Goal: Information Seeking & Learning: Learn about a topic

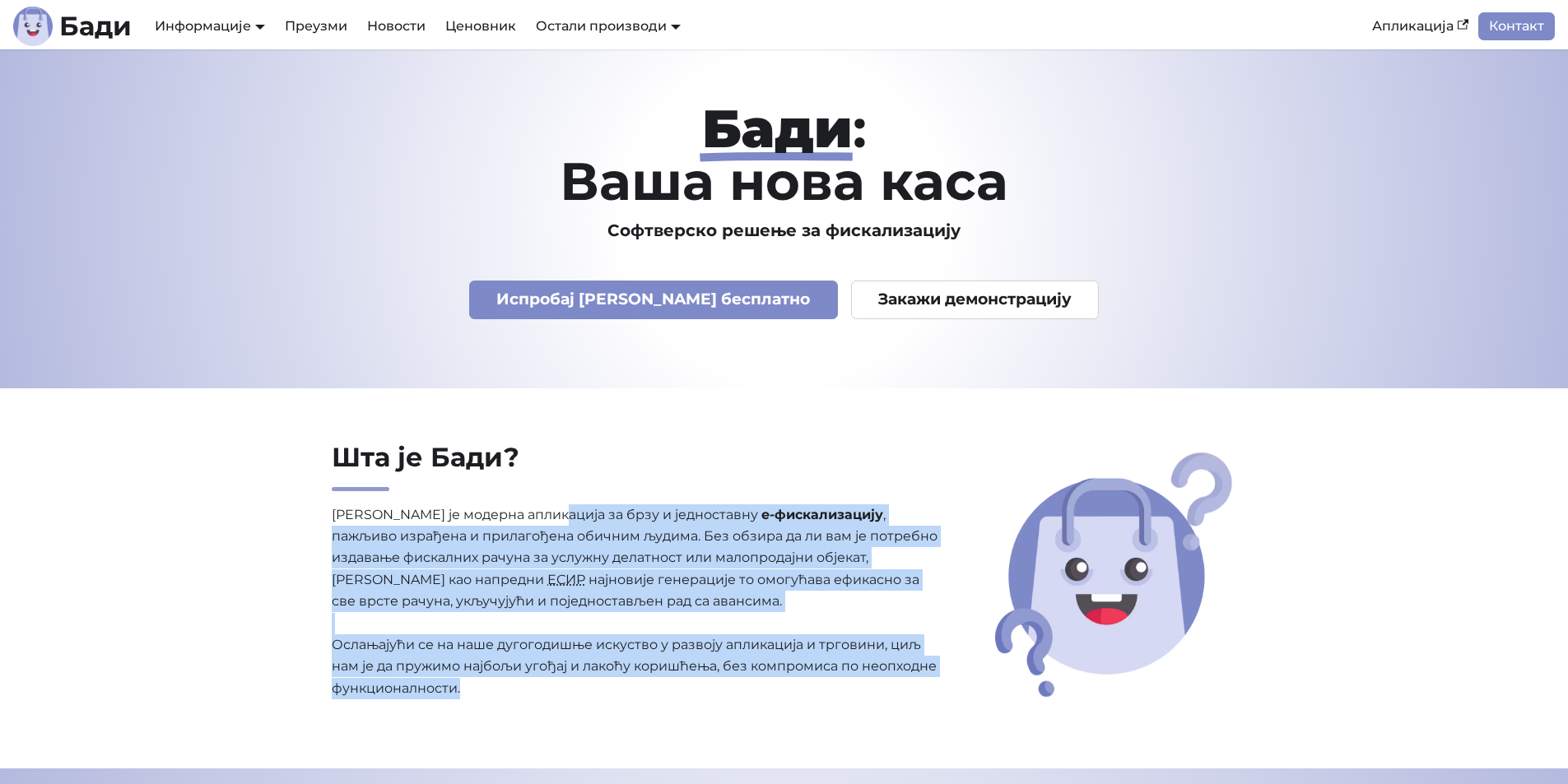
drag, startPoint x: 549, startPoint y: 511, endPoint x: 947, endPoint y: 705, distance: 442.8
click at [947, 705] on div "Шта је [PERSON_NAME]? [PERSON_NAME] је модерна апликација за брзу и једноставну…" at bounding box center [635, 579] width 634 height 276
click at [950, 706] on div "Шта је [PERSON_NAME]? [PERSON_NAME] је модерна апликација за брзу и једноставну…" at bounding box center [635, 579] width 634 height 276
click at [845, 517] on p "[PERSON_NAME] је модерна апликација за брзу и једноставну е-фискализацију , паж…" at bounding box center [635, 601] width 608 height 196
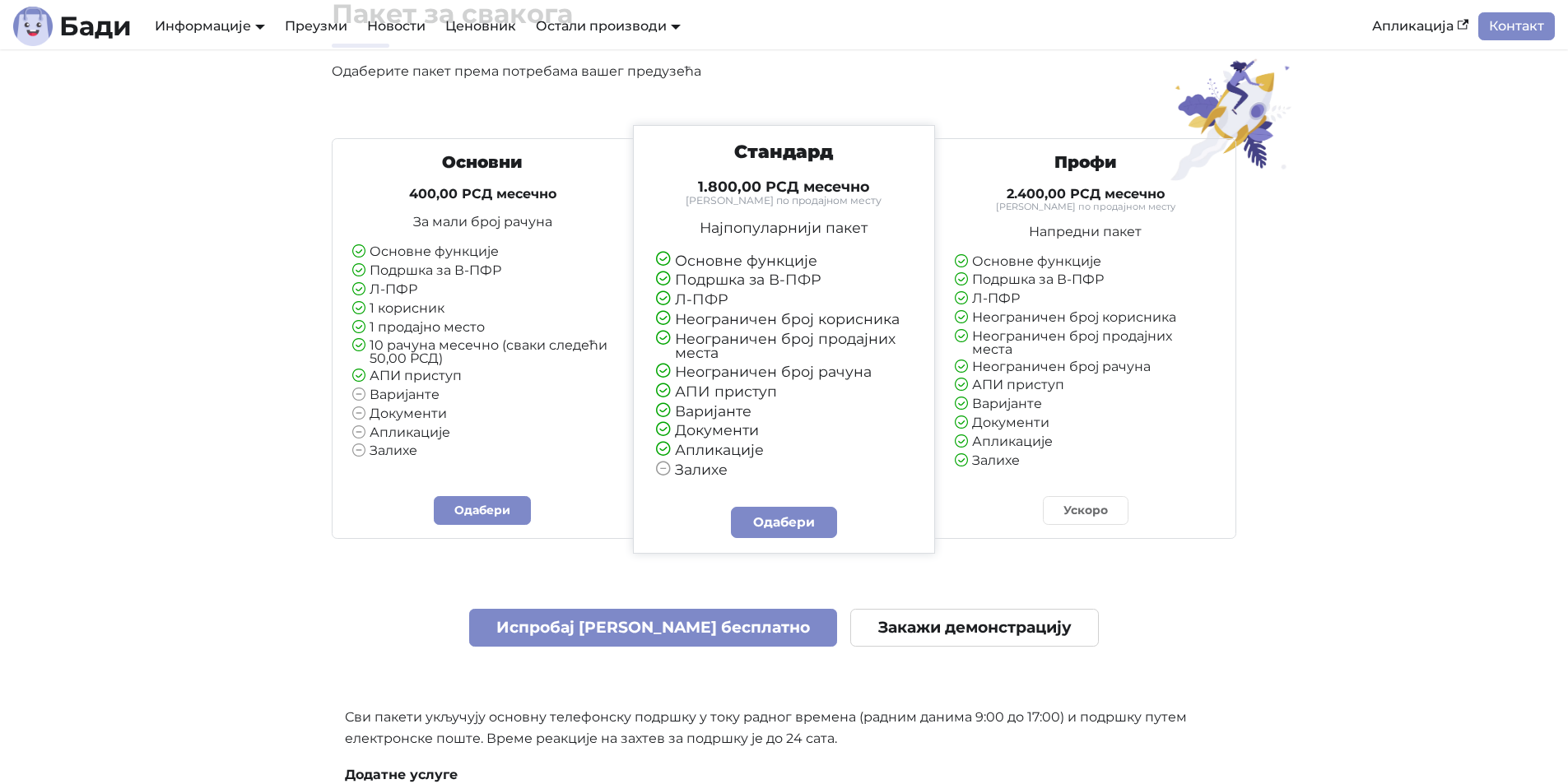
scroll to position [4280, 0]
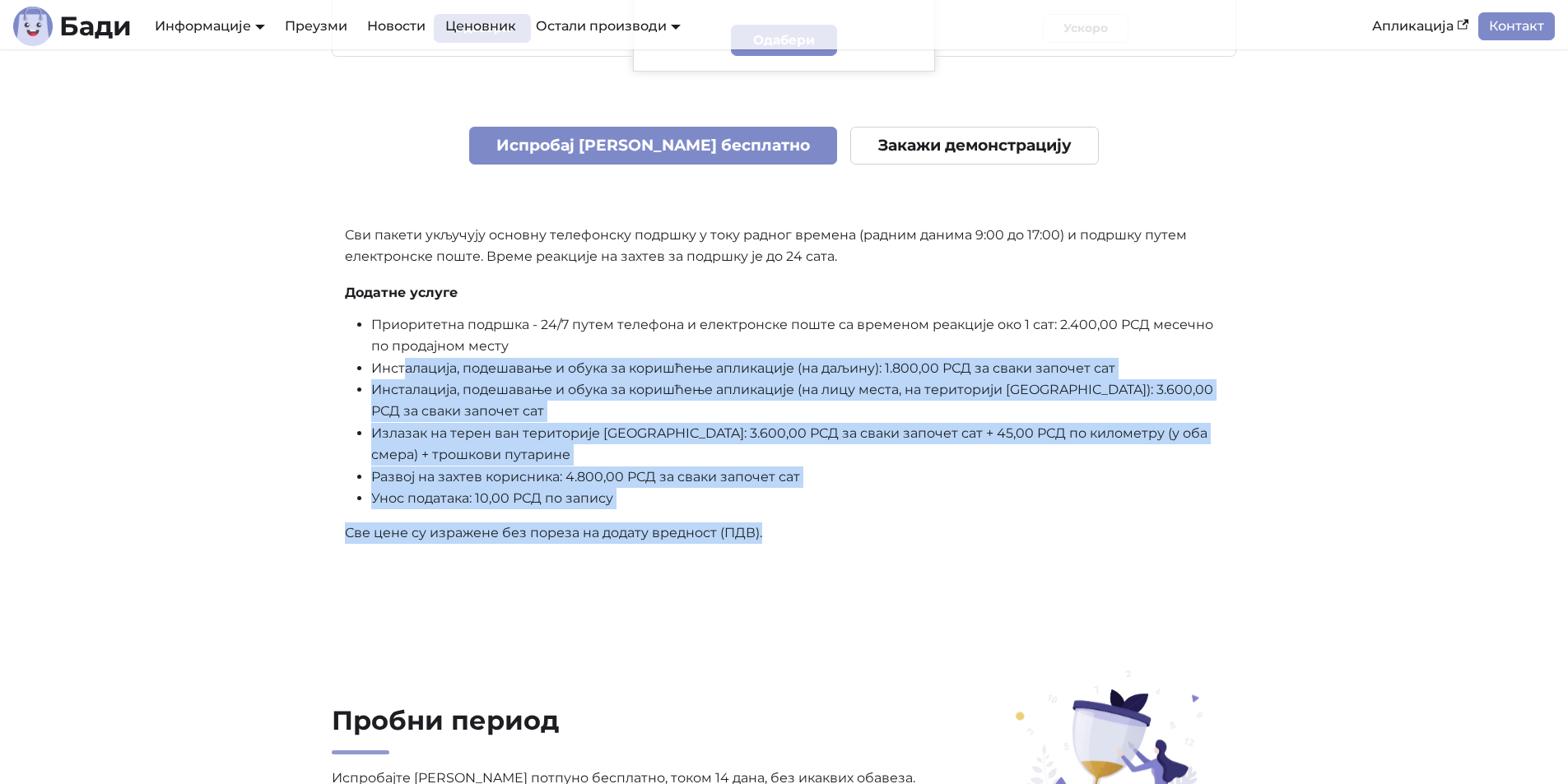
drag, startPoint x: 482, startPoint y: 400, endPoint x: 805, endPoint y: 550, distance: 356.1
click at [805, 550] on div "Основни 400,00 РСД месечно За мали број рачуна Основне функције Подршка за В-ПФ…" at bounding box center [785, 102] width 906 height 918
click at [807, 550] on div "Основни 400,00 РСД месечно За мали број рачуна Основне функције Подршка за В-ПФ…" at bounding box center [785, 102] width 906 height 918
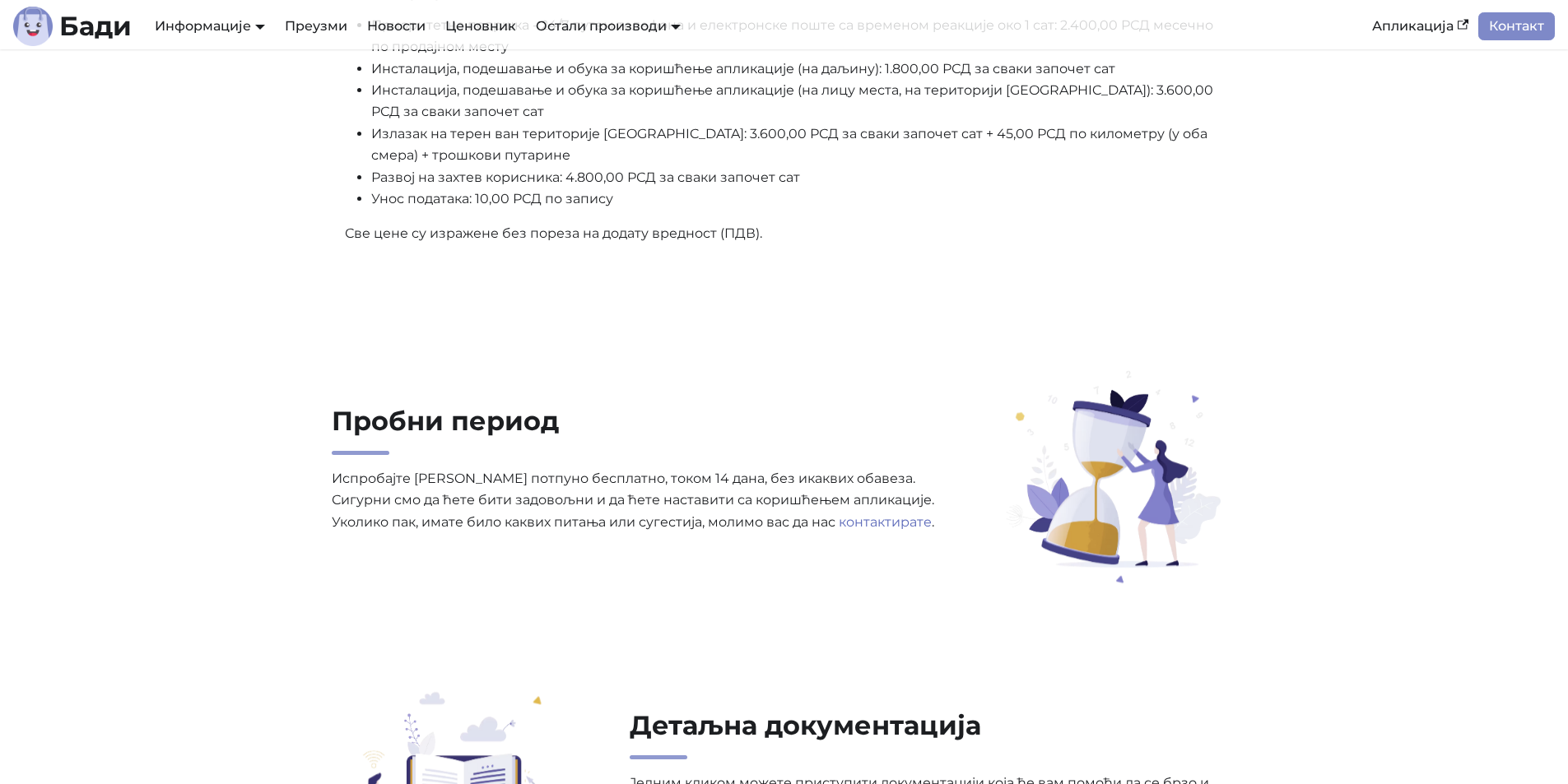
scroll to position [4691, 0]
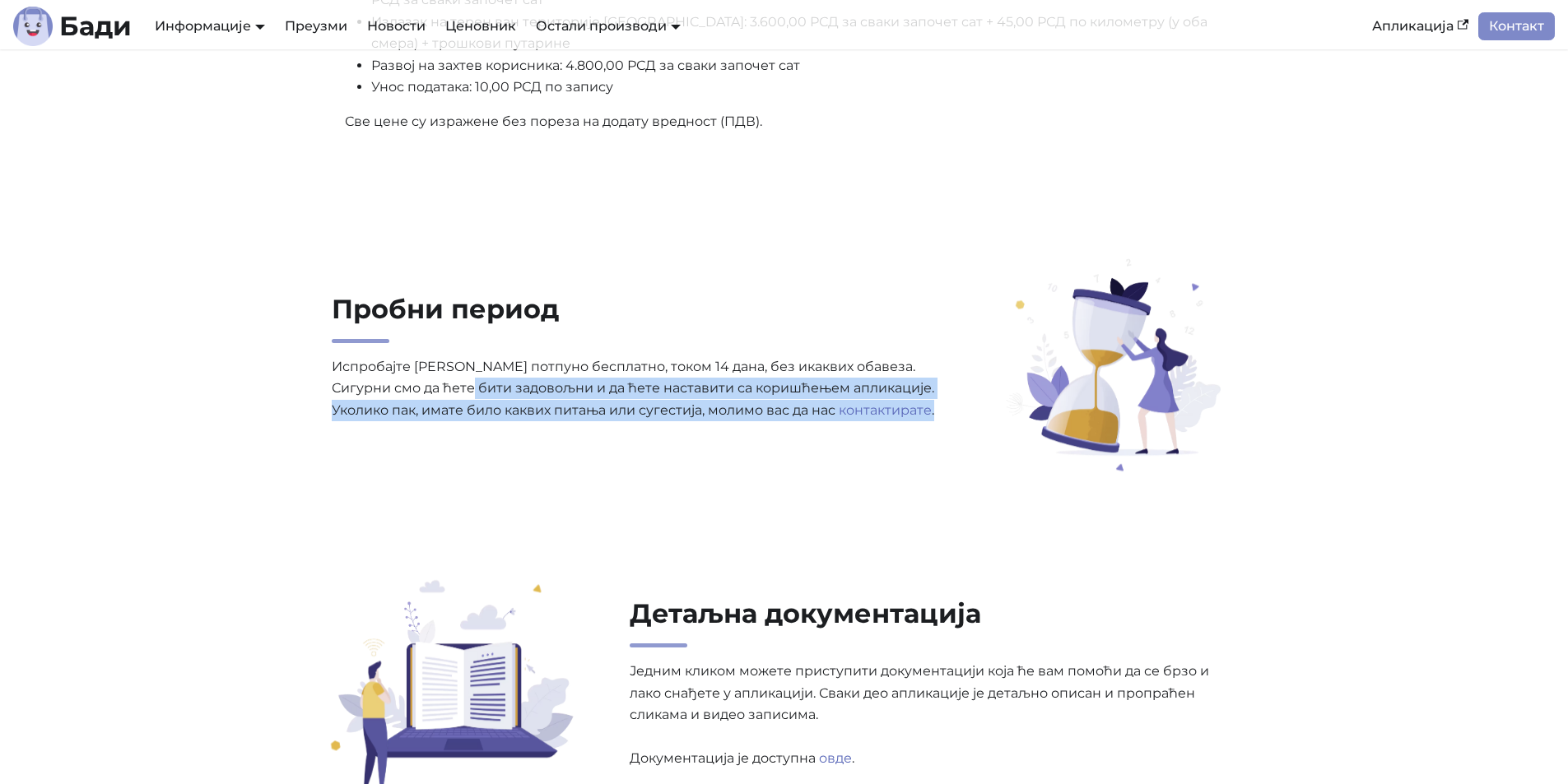
drag, startPoint x: 442, startPoint y: 382, endPoint x: 933, endPoint y: 462, distance: 497.5
click at [933, 462] on div "Пробни период Испробајте [PERSON_NAME] потпуно бесплатно, током 14 дана, без ик…" at bounding box center [784, 366] width 1086 height 222
click at [933, 462] on div "Пробни период Испробајте [PERSON_NAME] потпуно бесплатно, током 14 дана, без ик…" at bounding box center [784, 366] width 1086 height 222
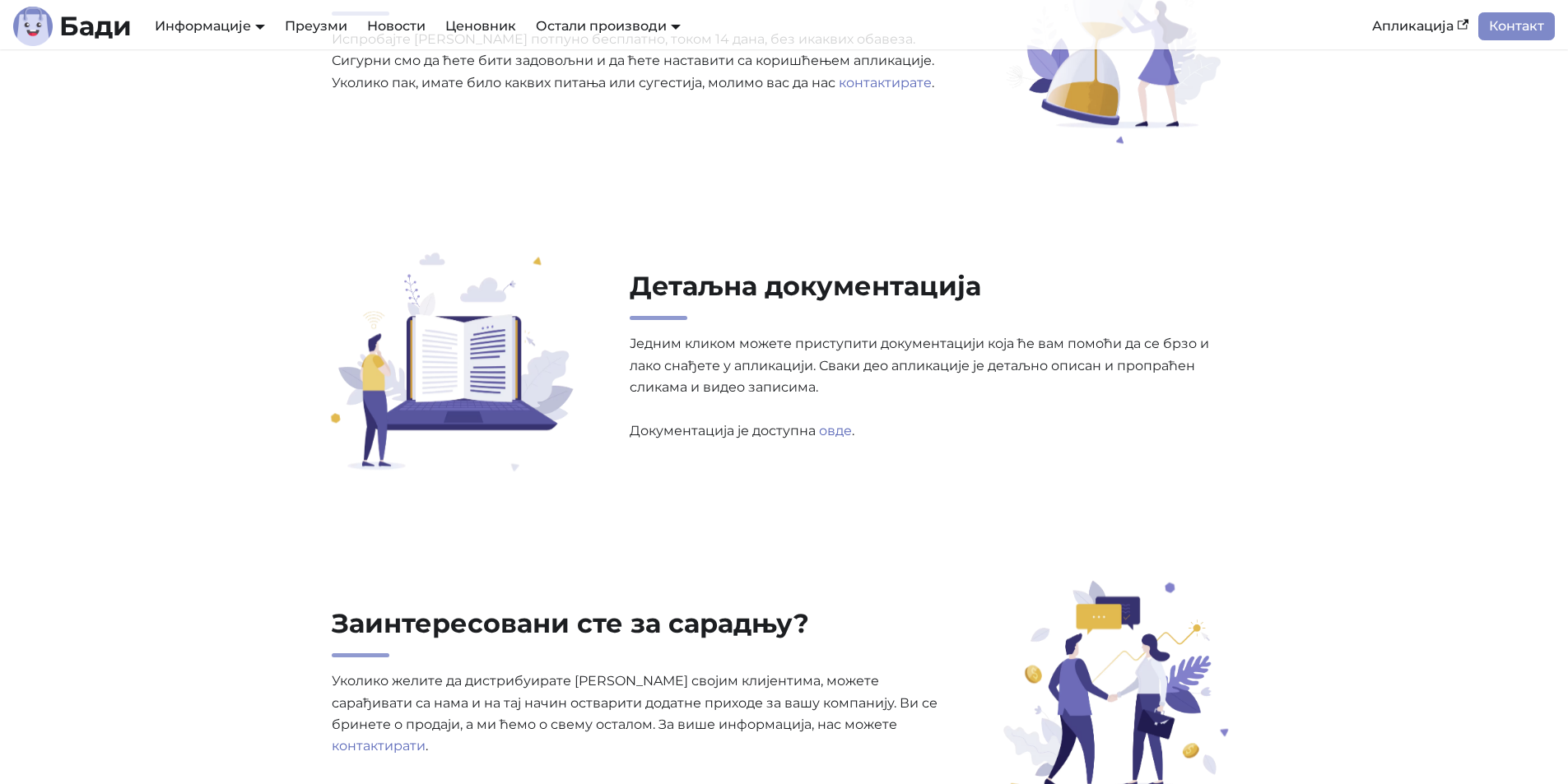
scroll to position [5020, 0]
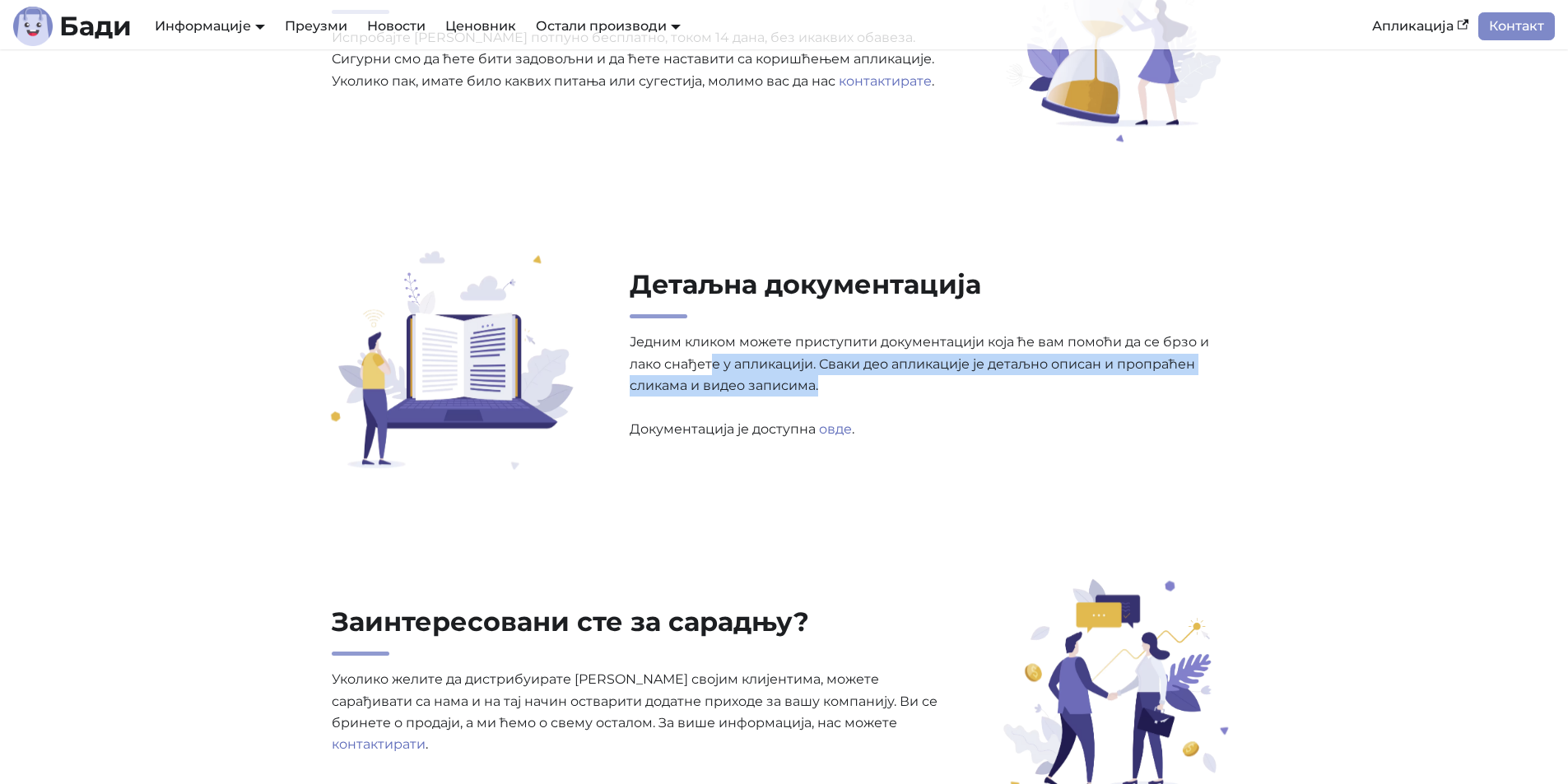
drag, startPoint x: 788, startPoint y: 361, endPoint x: 1264, endPoint y: 384, distance: 476.6
click at [1264, 384] on div "Детаљна документација Једним кликом можете приступити документацији која ће вам…" at bounding box center [784, 362] width 1086 height 222
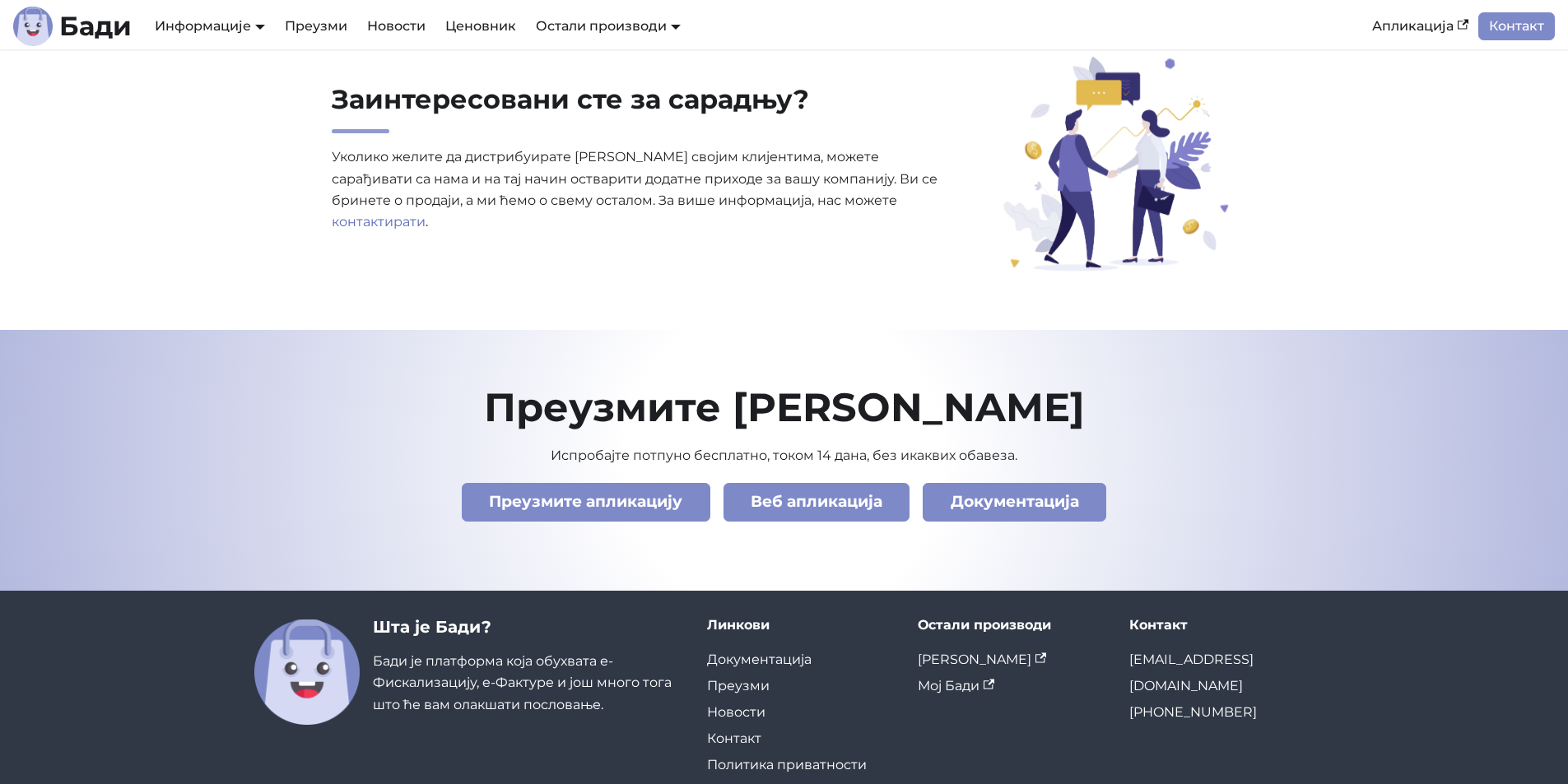
scroll to position [5598, 0]
